Goal: Information Seeking & Learning: Learn about a topic

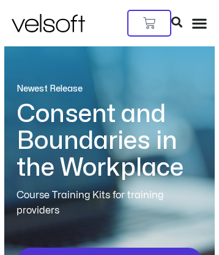
scroll to position [7194, 0]
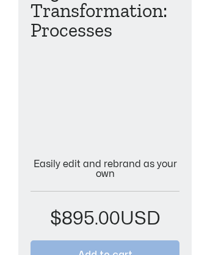
scroll to position [485, 0]
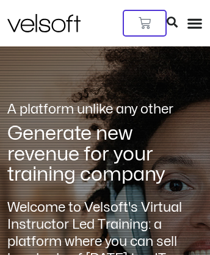
click at [178, 16] on icon at bounding box center [172, 21] width 11 height 11
